Goal: Complete application form: Complete application form

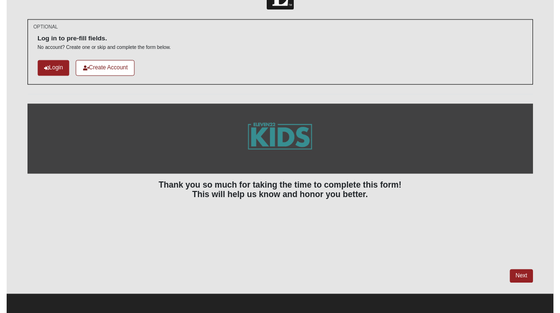
scroll to position [41, 0]
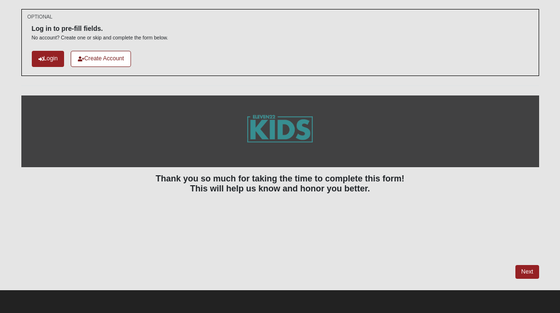
click at [447, 262] on div at bounding box center [280, 231] width 518 height 66
click at [530, 270] on link "Next" at bounding box center [526, 272] width 23 height 14
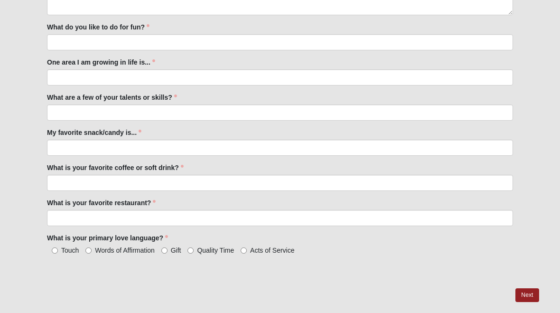
scroll to position [477, 0]
click at [245, 250] on input "Acts of Service" at bounding box center [243, 250] width 6 height 6
radio input "true"
click at [192, 253] on input "Quality Time" at bounding box center [190, 250] width 6 height 6
radio input "true"
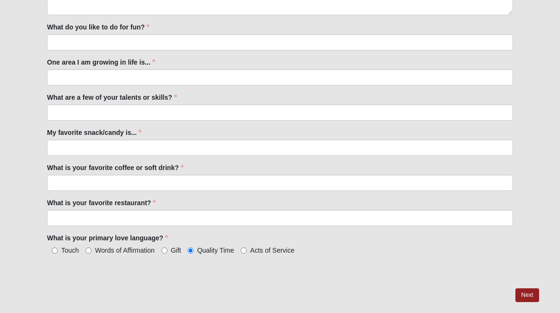
click at [164, 250] on input "Gift" at bounding box center [164, 250] width 6 height 6
radio input "true"
click at [251, 250] on span "Acts of Service" at bounding box center [272, 250] width 44 height 8
click at [247, 250] on input "Acts of Service" at bounding box center [243, 250] width 6 height 6
radio input "true"
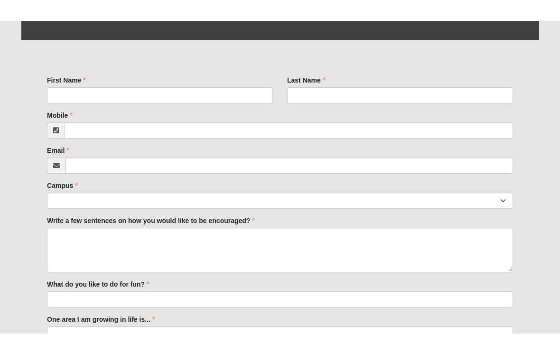
scroll to position [235, 0]
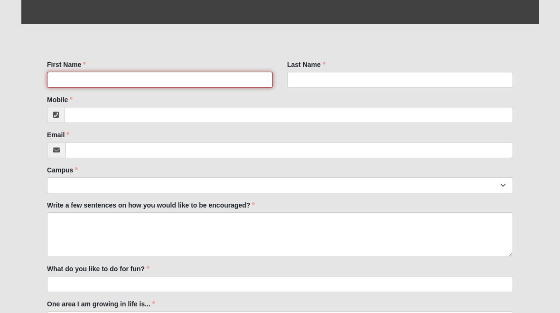
click at [116, 86] on input "First Name" at bounding box center [160, 80] width 226 height 16
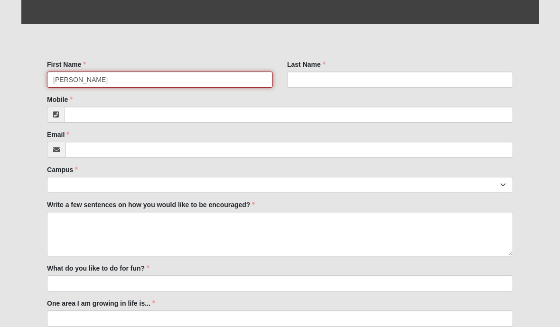
type input "[PERSON_NAME]"
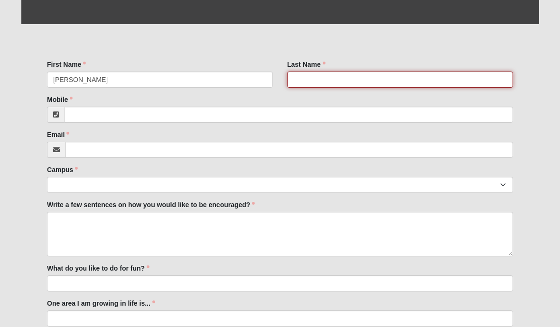
click at [421, 80] on input "Last Name" at bounding box center [400, 80] width 226 height 16
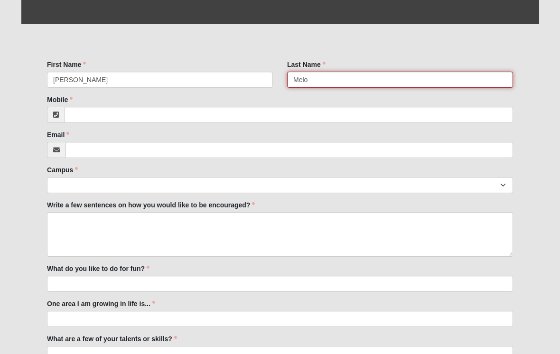
scroll to position [235, 0]
type input "Melo"
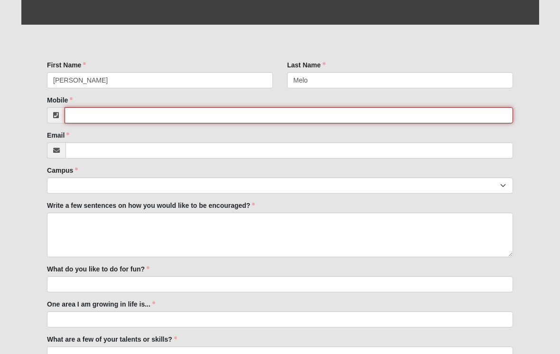
click at [94, 112] on input "Mobile" at bounding box center [289, 115] width 448 height 16
click at [94, 107] on input "Mobile" at bounding box center [289, 115] width 448 height 16
type input "9"
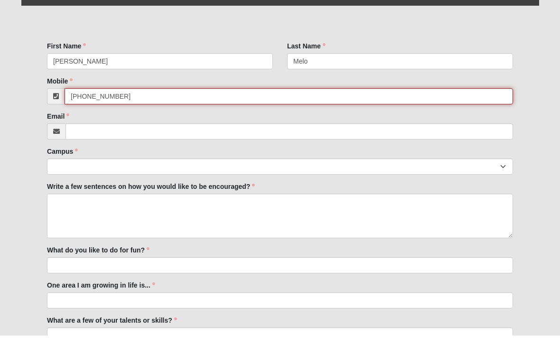
type input "[PHONE_NUMBER]"
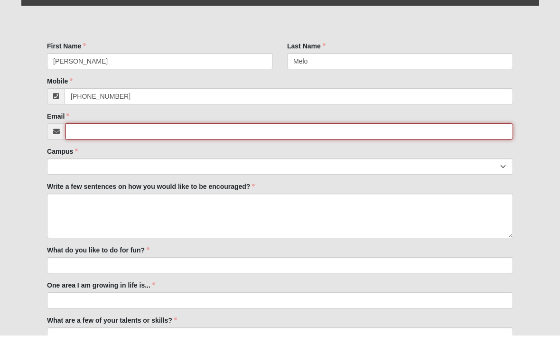
click at [276, 142] on input "Email" at bounding box center [288, 150] width 447 height 16
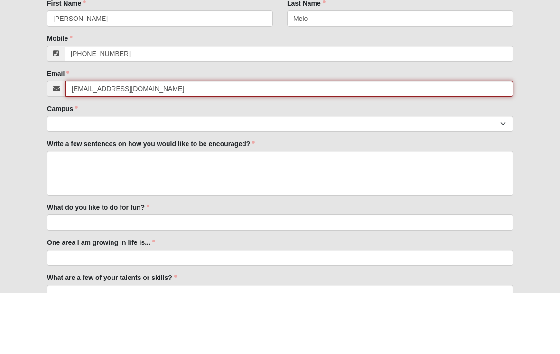
type input "[EMAIL_ADDRESS][DOMAIN_NAME]"
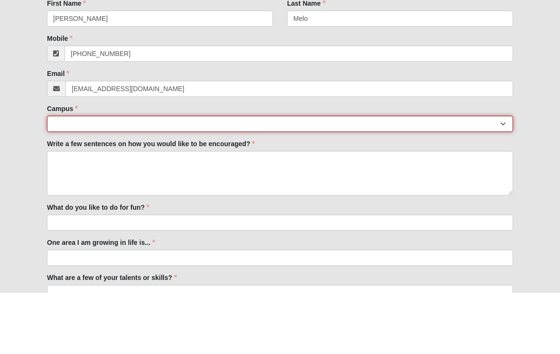
click at [369, 177] on select "[GEOGRAPHIC_DATA] [GEOGRAPHIC_DATA] (Coming Soon) Eleven22 Online [PERSON_NAME]…" at bounding box center [280, 185] width 466 height 16
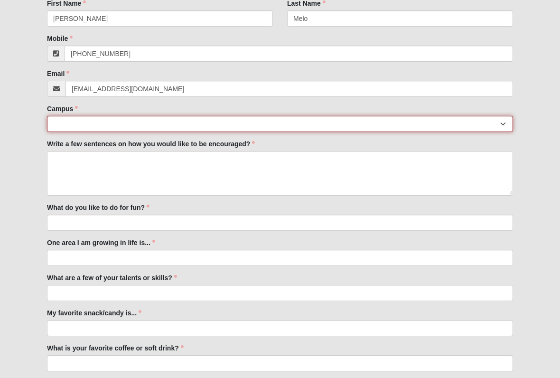
select select "11"
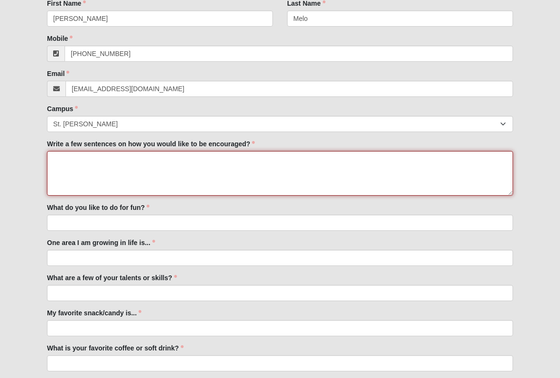
click at [79, 194] on textarea "Write a few sentences on how you would like to be encouraged?" at bounding box center [280, 173] width 466 height 45
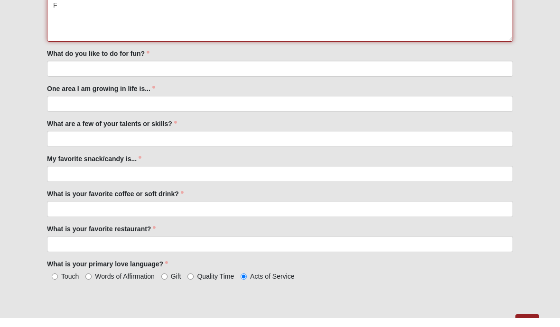
scroll to position [436, 0]
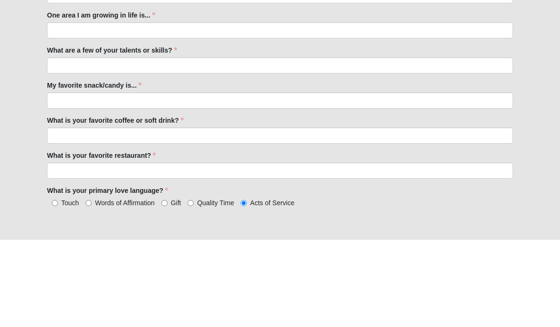
type textarea "F"
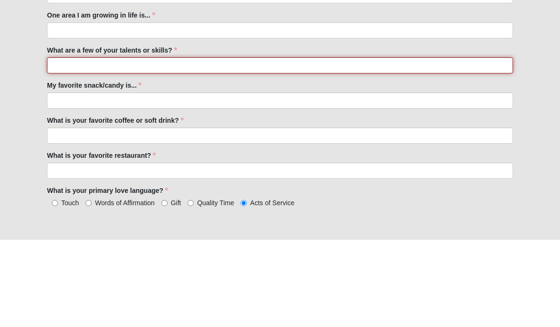
click at [483, 145] on input "What are a few of your talents or skills?" at bounding box center [280, 153] width 466 height 16
type input "D"
type input "i"
type input "I do dance, I am good at taking notes, and I love to draw."
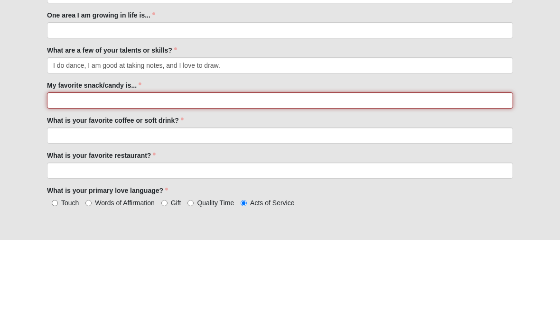
click at [407, 180] on input "My favorite snack/candy is..." at bounding box center [280, 188] width 466 height 16
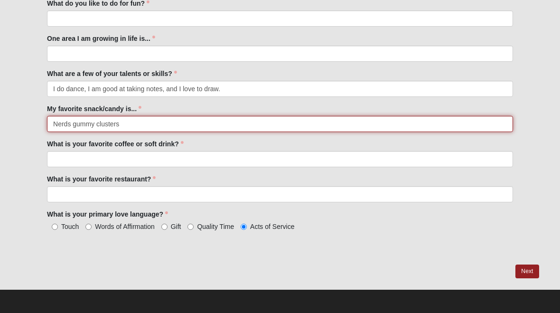
type input "Nerds gummy clusters"
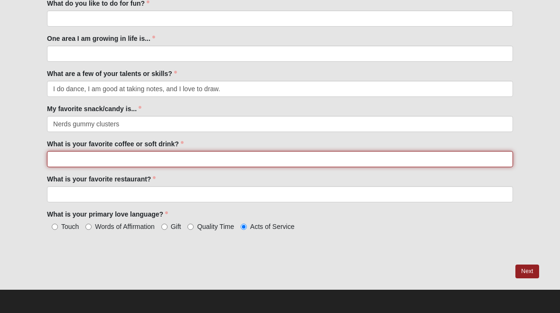
click at [356, 153] on input "What is your favorite coffee or soft drink?" at bounding box center [280, 159] width 466 height 16
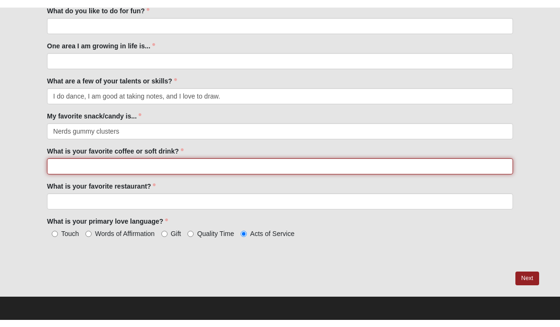
scroll to position [486, 0]
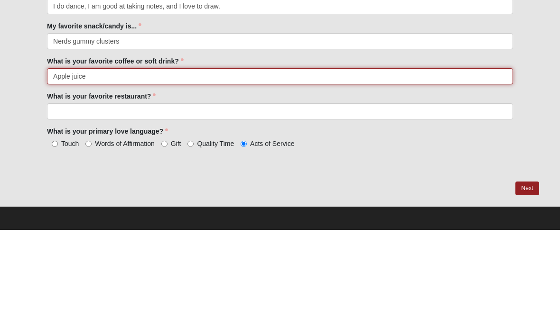
type input "Apple juice"
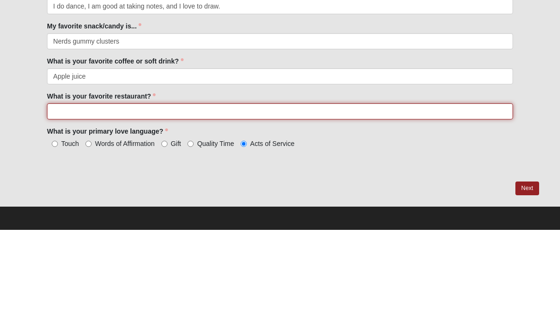
click at [430, 201] on input "What is your favorite restaurant?" at bounding box center [280, 209] width 466 height 16
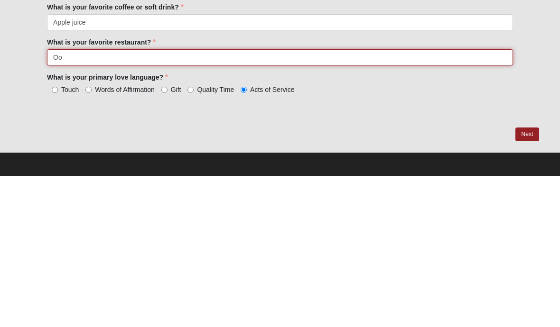
type input "O"
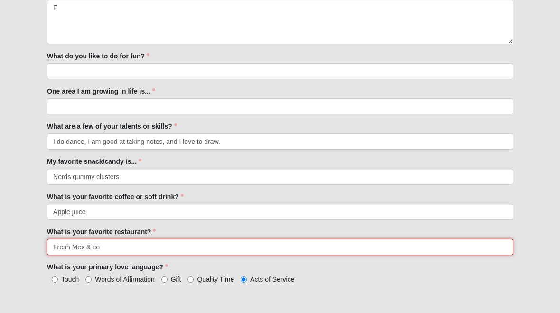
type input "Fresh Mex & co"
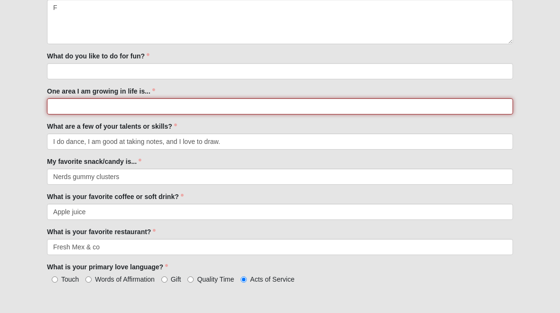
click at [64, 105] on input "One area I am growing in life is..." at bounding box center [280, 106] width 466 height 16
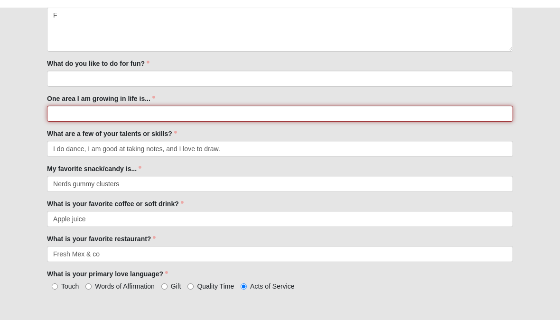
scroll to position [447, 0]
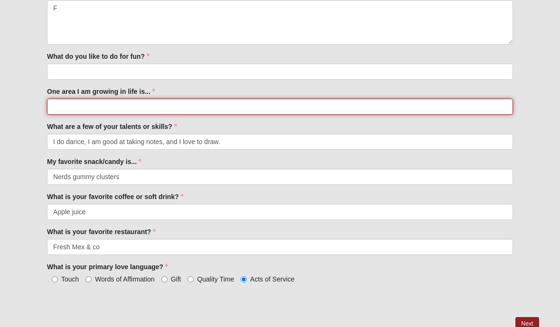
type input "U"
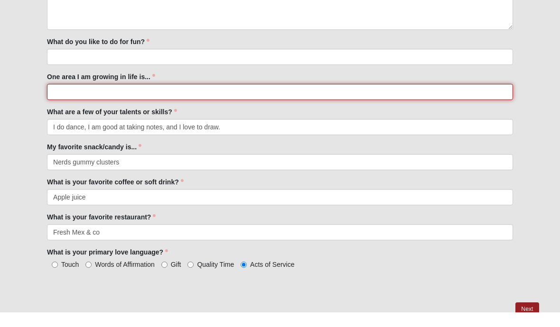
scroll to position [446, 0]
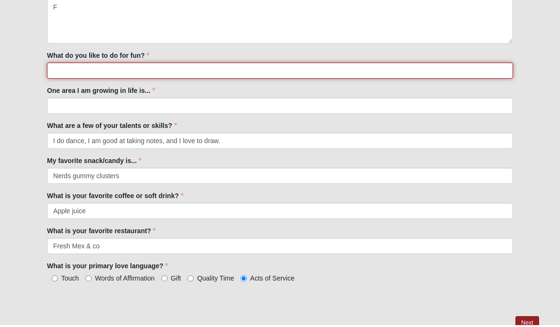
click at [83, 65] on input "What do you like to do for fun?" at bounding box center [280, 73] width 466 height 16
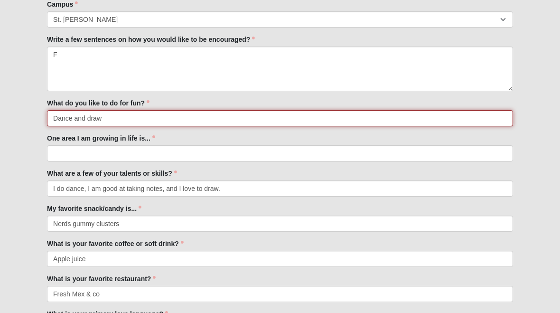
type input "Dance and draw"
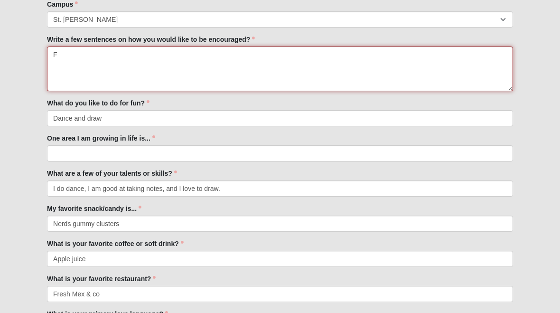
click at [99, 66] on textarea "F" at bounding box center [280, 69] width 466 height 45
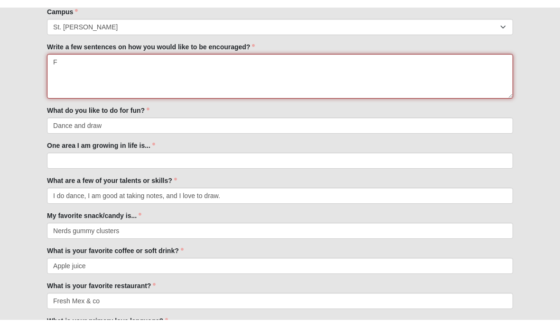
scroll to position [400, 0]
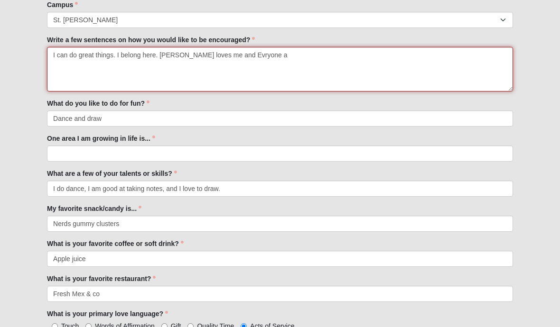
click at [262, 54] on textarea "I can do great things. I belong here. [PERSON_NAME] loves me and Evryone a" at bounding box center [280, 69] width 466 height 45
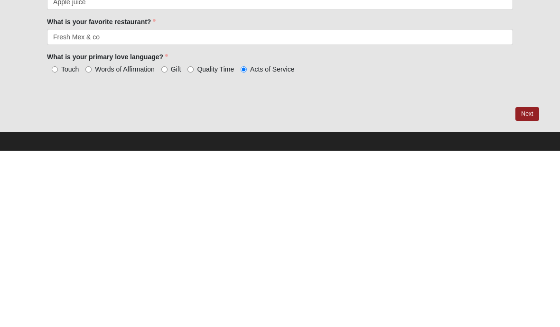
scroll to position [486, 0]
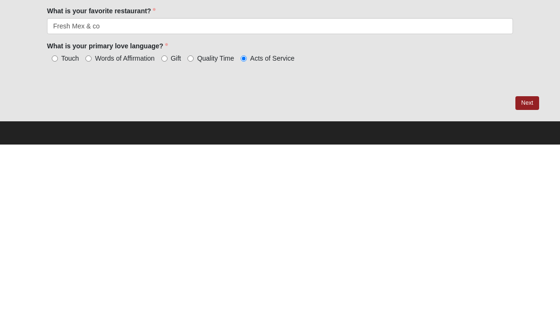
type textarea "I can do great things. I belong here. [PERSON_NAME] loves me and cares for me. …"
click at [526, 279] on link "Next" at bounding box center [526, 286] width 23 height 14
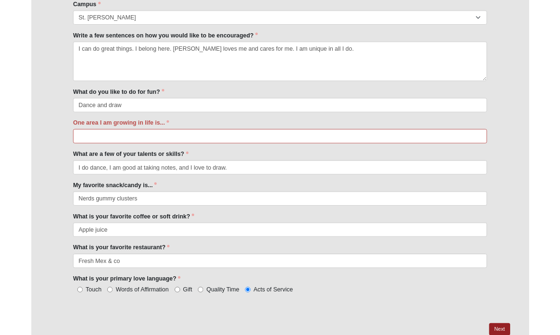
scroll to position [493, 0]
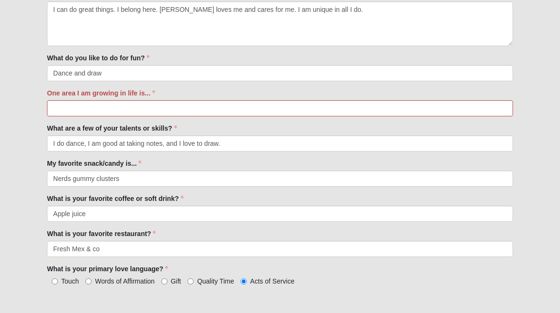
click at [396, 126] on div "What are a few of your talents or skills? I do dance, I am good at taking notes…" at bounding box center [280, 137] width 466 height 28
click at [400, 112] on input "One area I am growing in life is..." at bounding box center [280, 108] width 466 height 16
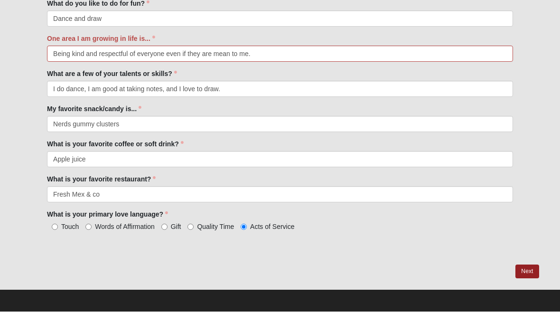
scroll to position [547, 0]
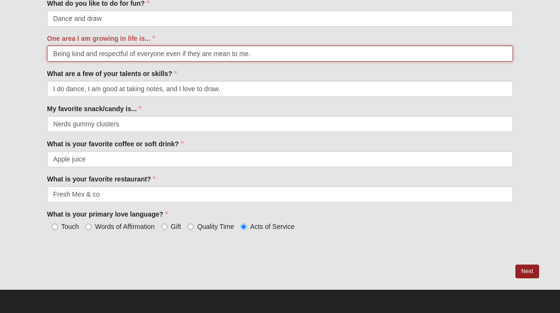
type input "Being kind and respectful of everyone even if they are mean to me."
click at [531, 271] on link "Next" at bounding box center [526, 271] width 23 height 14
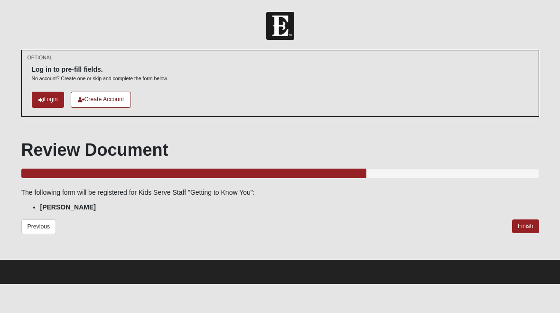
click at [532, 225] on link "Finish" at bounding box center [525, 226] width 27 height 14
